Goal: Task Accomplishment & Management: Manage account settings

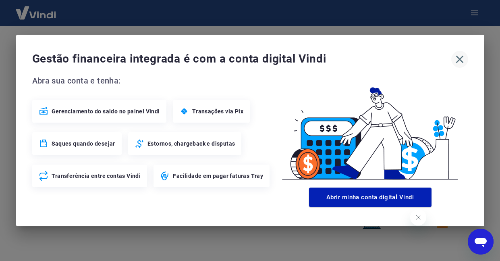
click at [460, 59] on icon "button" at bounding box center [459, 59] width 13 height 13
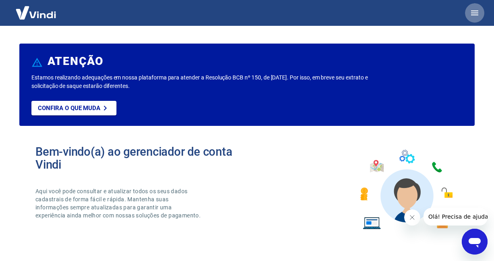
click at [477, 11] on icon "button" at bounding box center [474, 12] width 7 height 5
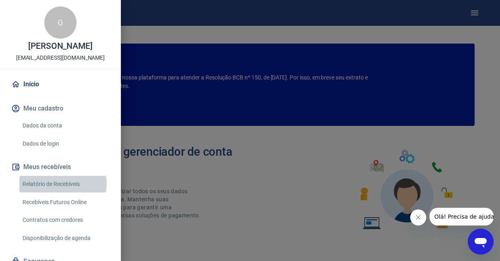
click at [62, 184] on link "Relatório de Recebíveis" at bounding box center [65, 184] width 92 height 17
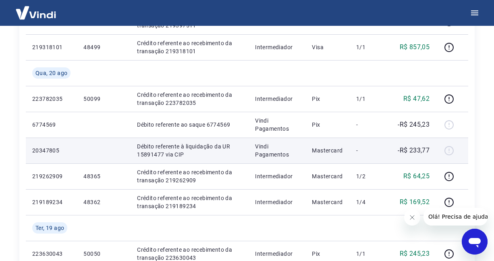
scroll to position [403, 0]
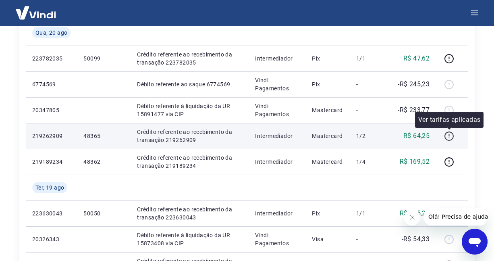
click at [450, 133] on icon "button" at bounding box center [449, 136] width 10 height 10
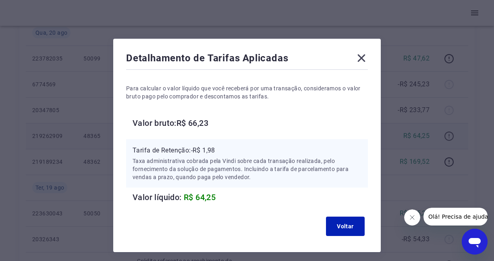
click at [450, 133] on div "Detalhamento de Tarifas Aplicadas Para calcular o valor líquido que você recebe…" at bounding box center [247, 130] width 494 height 261
click at [360, 57] on icon at bounding box center [362, 58] width 8 height 8
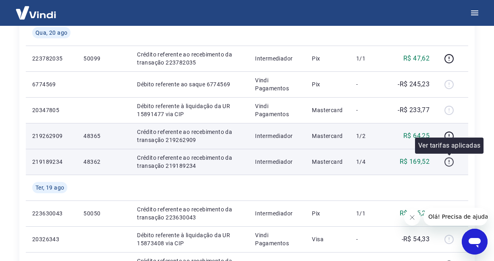
click at [450, 163] on icon "button" at bounding box center [449, 162] width 10 height 10
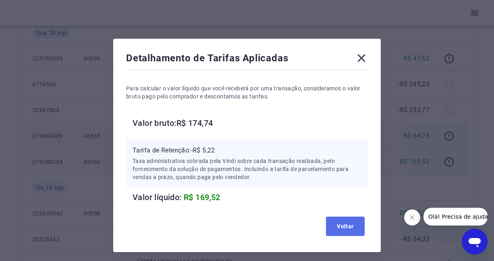
click at [348, 231] on button "Voltar" at bounding box center [345, 225] width 39 height 19
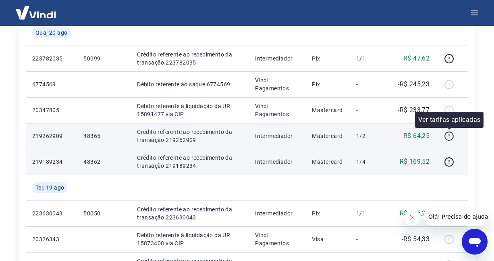
click at [449, 134] on icon "button" at bounding box center [449, 136] width 10 height 10
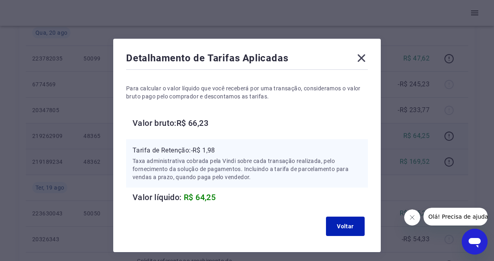
click at [365, 57] on icon at bounding box center [361, 58] width 13 height 13
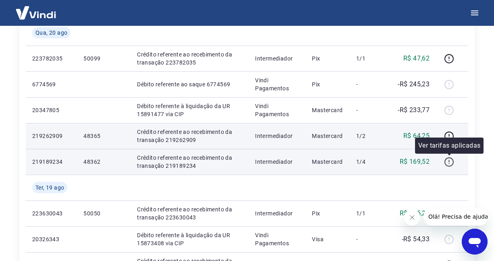
click at [452, 164] on icon "button" at bounding box center [449, 162] width 10 height 10
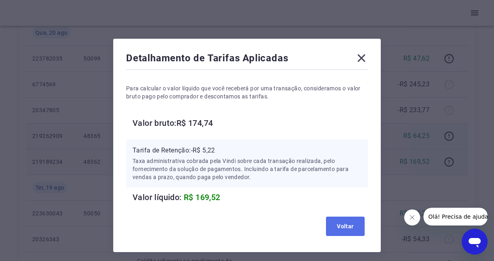
click at [351, 225] on button "Voltar" at bounding box center [345, 225] width 39 height 19
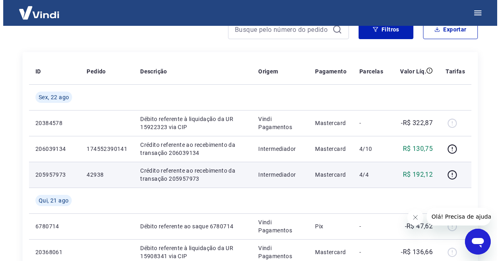
scroll to position [0, 0]
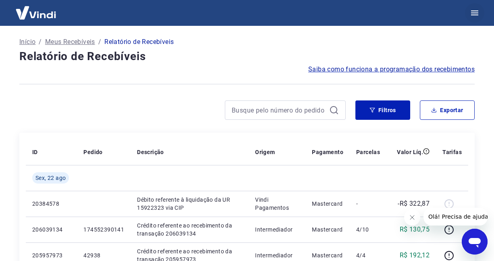
click at [477, 12] on icon "button" at bounding box center [475, 13] width 10 height 10
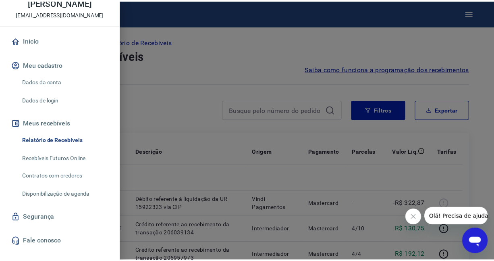
scroll to position [58, 0]
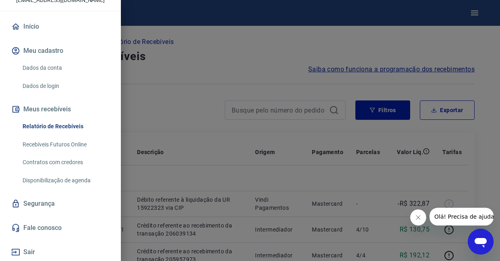
drag, startPoint x: 189, startPoint y: 109, endPoint x: 165, endPoint y: 109, distance: 24.2
click at [189, 109] on div at bounding box center [250, 130] width 500 height 261
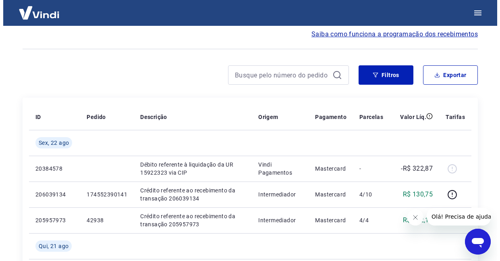
scroll to position [38, 0]
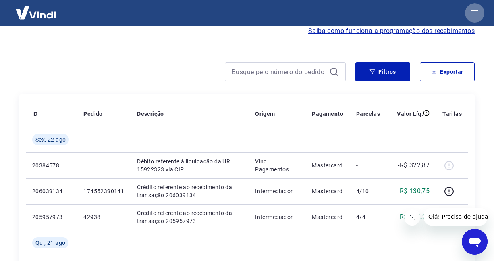
click at [478, 11] on icon "button" at bounding box center [475, 13] width 10 height 10
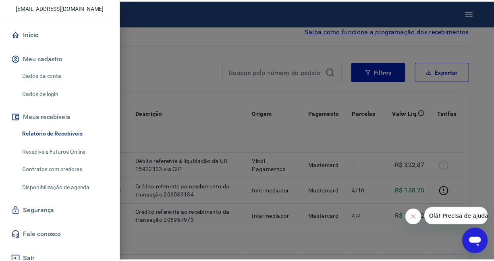
scroll to position [58, 0]
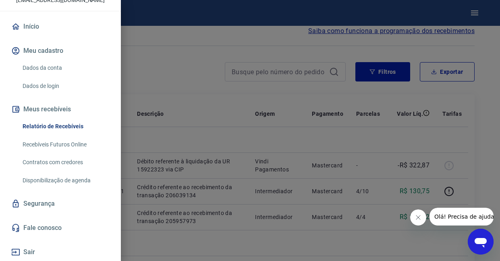
click at [291, 95] on div at bounding box center [250, 130] width 500 height 261
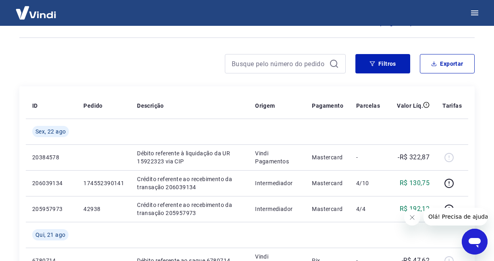
scroll to position [0, 0]
